Goal: Information Seeking & Learning: Find contact information

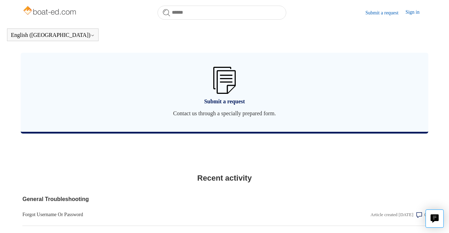
scroll to position [530, 0]
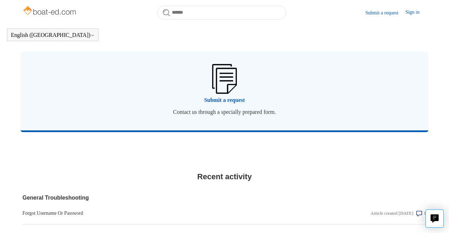
click at [226, 82] on img at bounding box center [224, 78] width 25 height 29
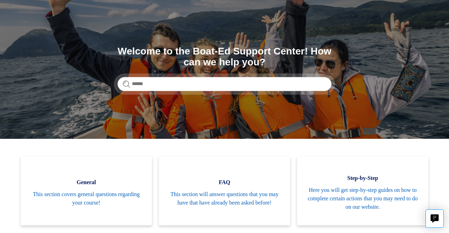
scroll to position [49, 0]
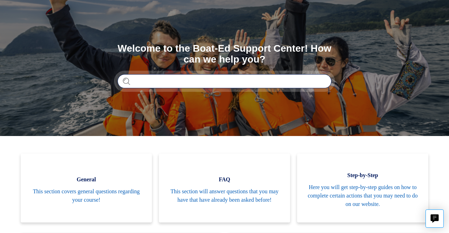
click at [143, 83] on input "Search" at bounding box center [225, 81] width 214 height 14
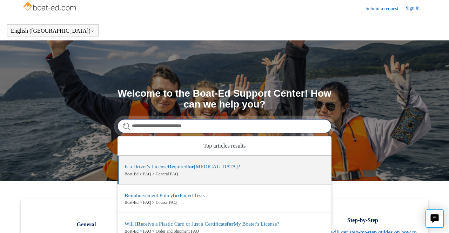
scroll to position [6, 0]
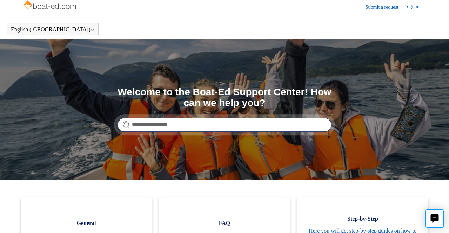
type input "**********"
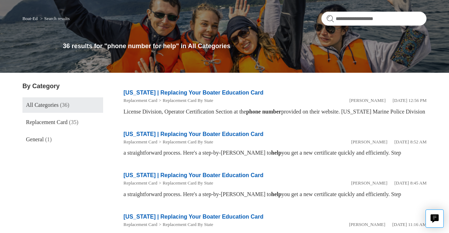
scroll to position [50, 0]
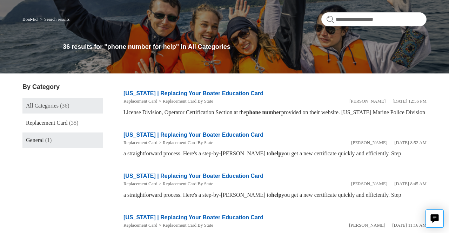
click at [44, 139] on span "General" at bounding box center [35, 140] width 18 height 6
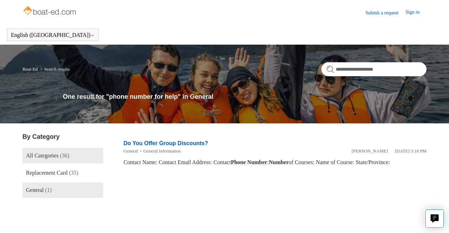
click at [36, 155] on span "All Categories" at bounding box center [42, 155] width 33 height 6
